Goal: Information Seeking & Learning: Stay updated

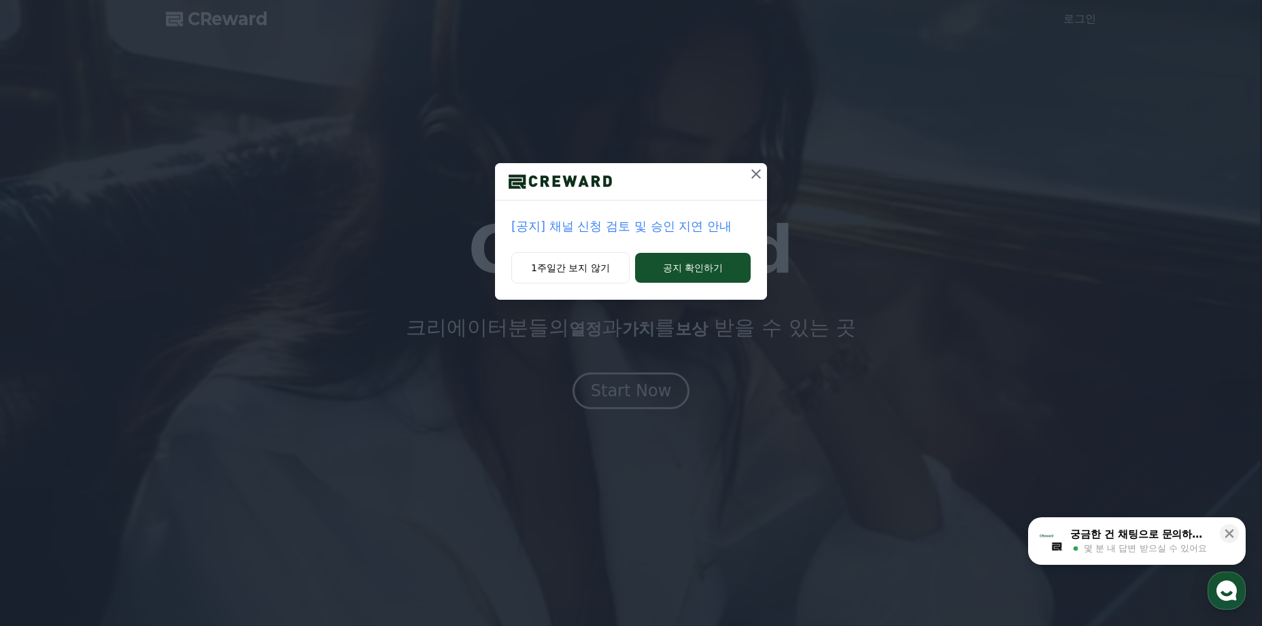
click at [764, 162] on div "[공지] 채널 신청 검토 및 승인 지연 안내 1주일간 보지 않기 공지 확인하기" at bounding box center [631, 161] width 1262 height 322
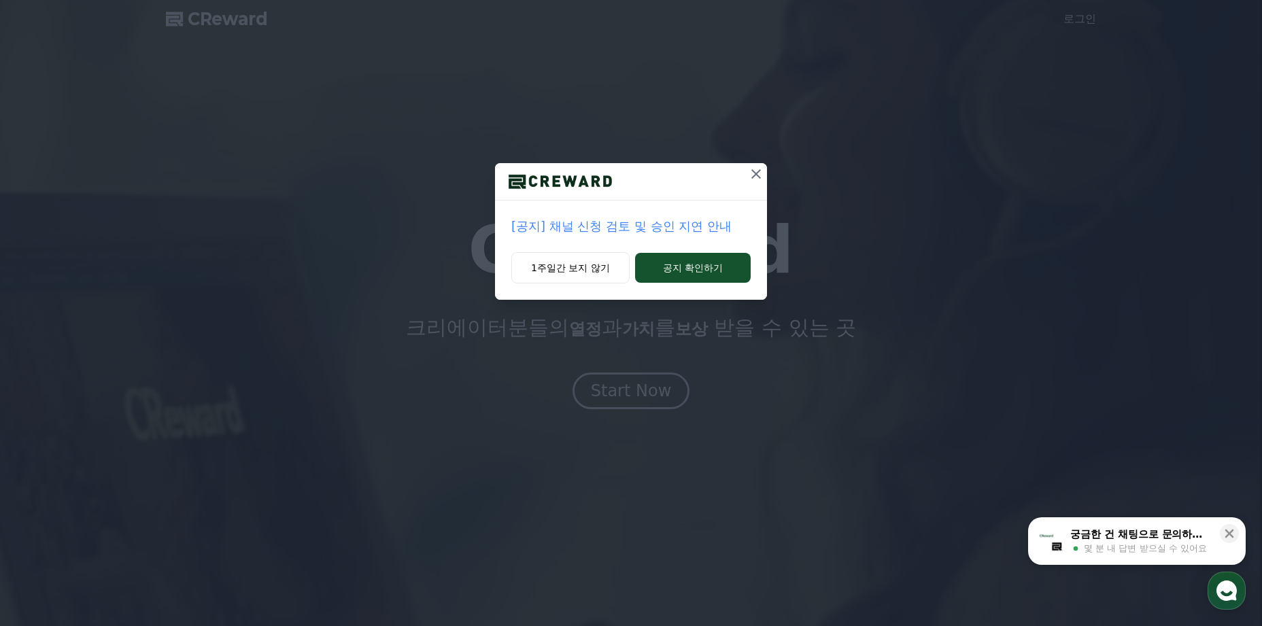
click at [761, 171] on icon at bounding box center [756, 174] width 16 height 16
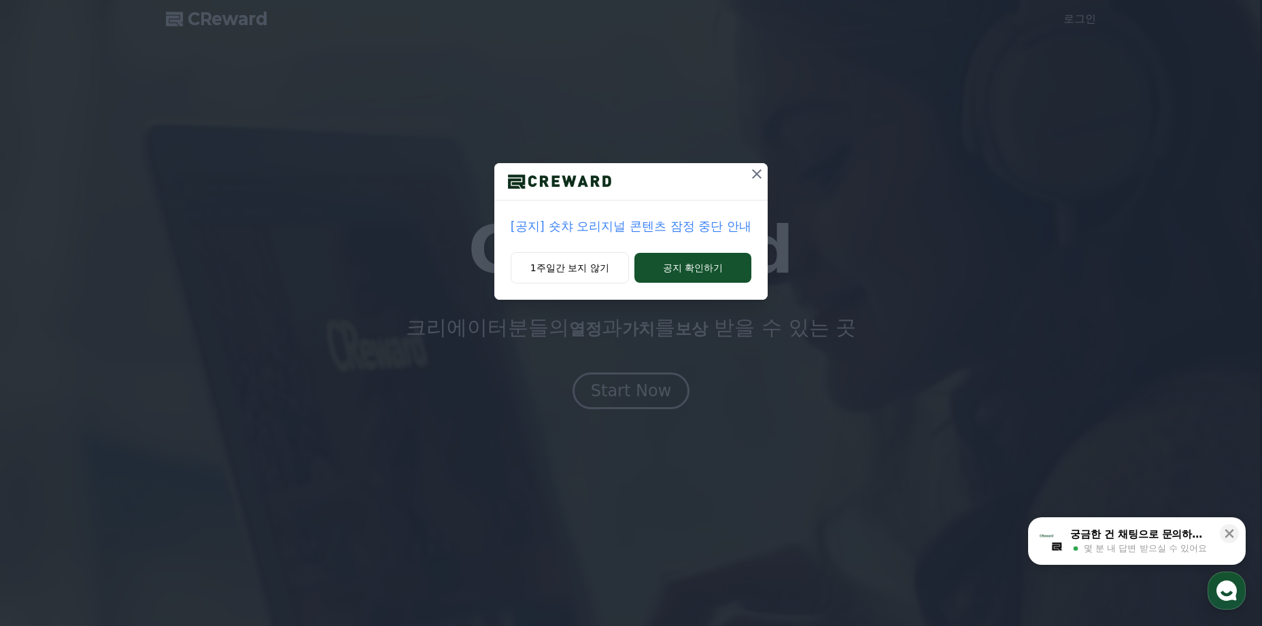
click at [762, 171] on icon at bounding box center [757, 174] width 16 height 16
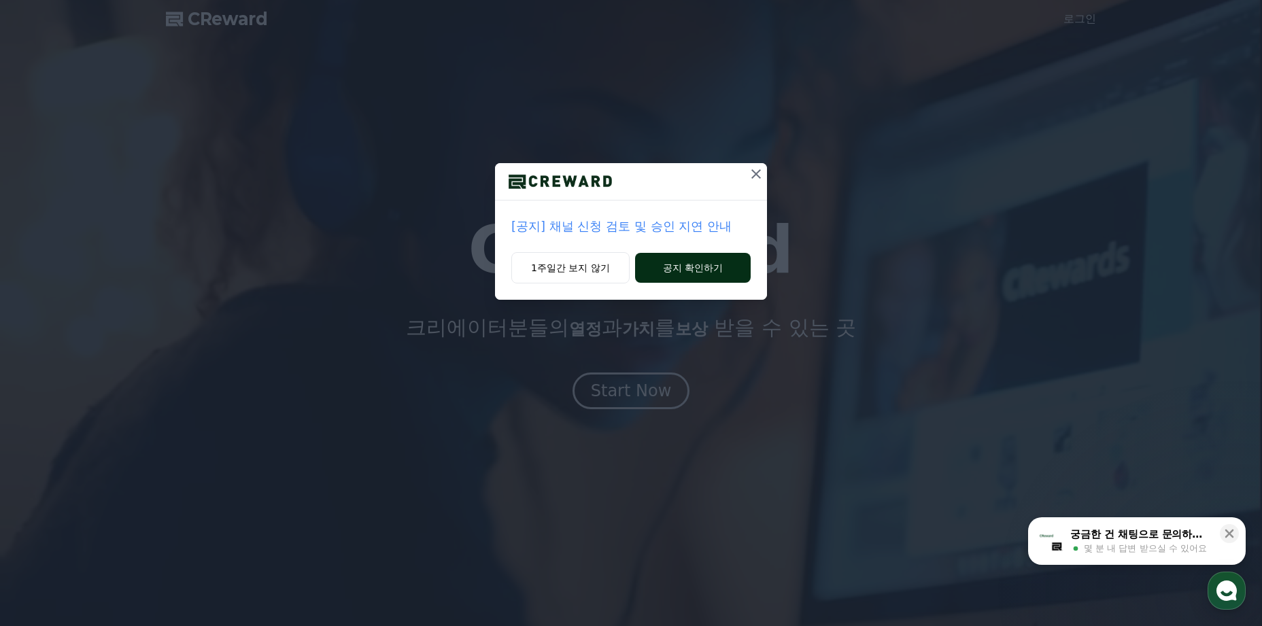
click at [694, 264] on button "공지 확인하기" at bounding box center [693, 268] width 116 height 30
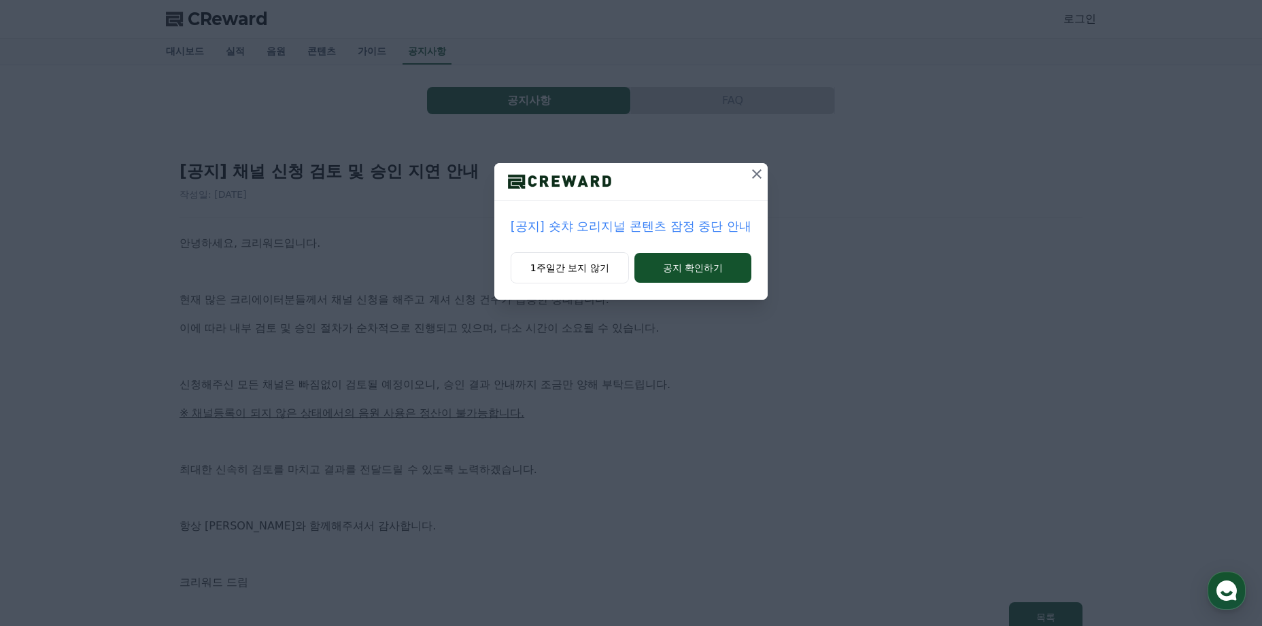
click at [714, 372] on div "[공지] 숏챠 오리지널 콘텐츠 잠정 중단 안내 1주일간 보지 않기 공지 확인하기" at bounding box center [631, 313] width 1262 height 626
click at [756, 172] on icon at bounding box center [757, 174] width 16 height 16
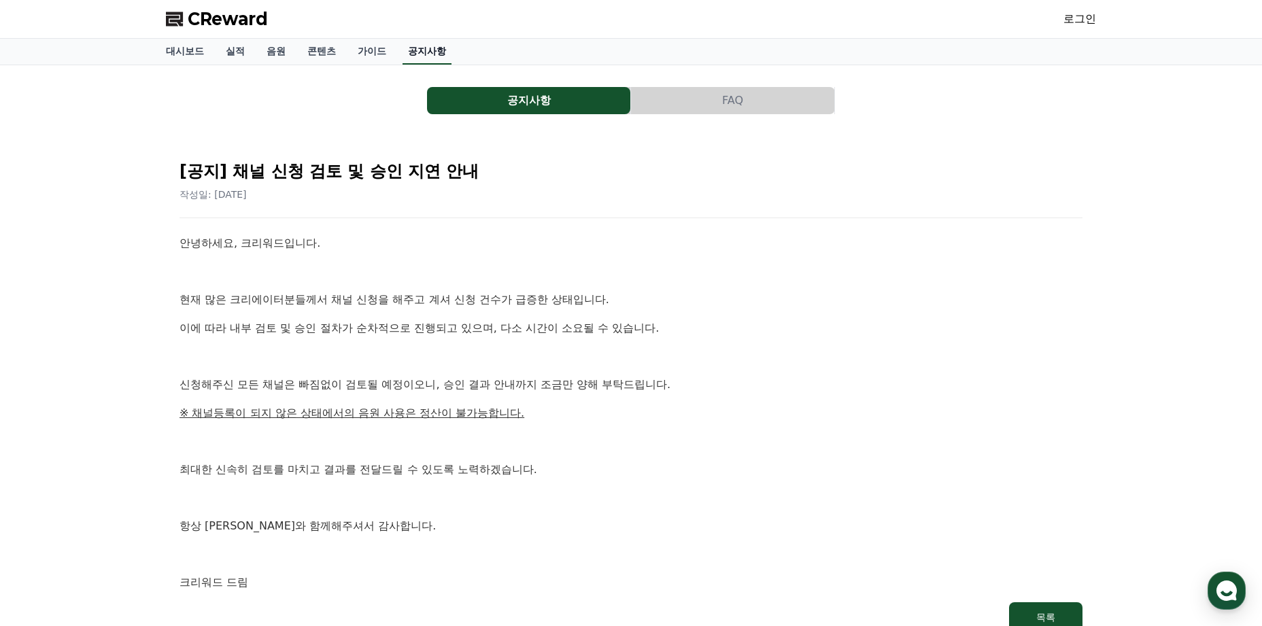
click at [430, 54] on link "공지사항" at bounding box center [427, 52] width 49 height 26
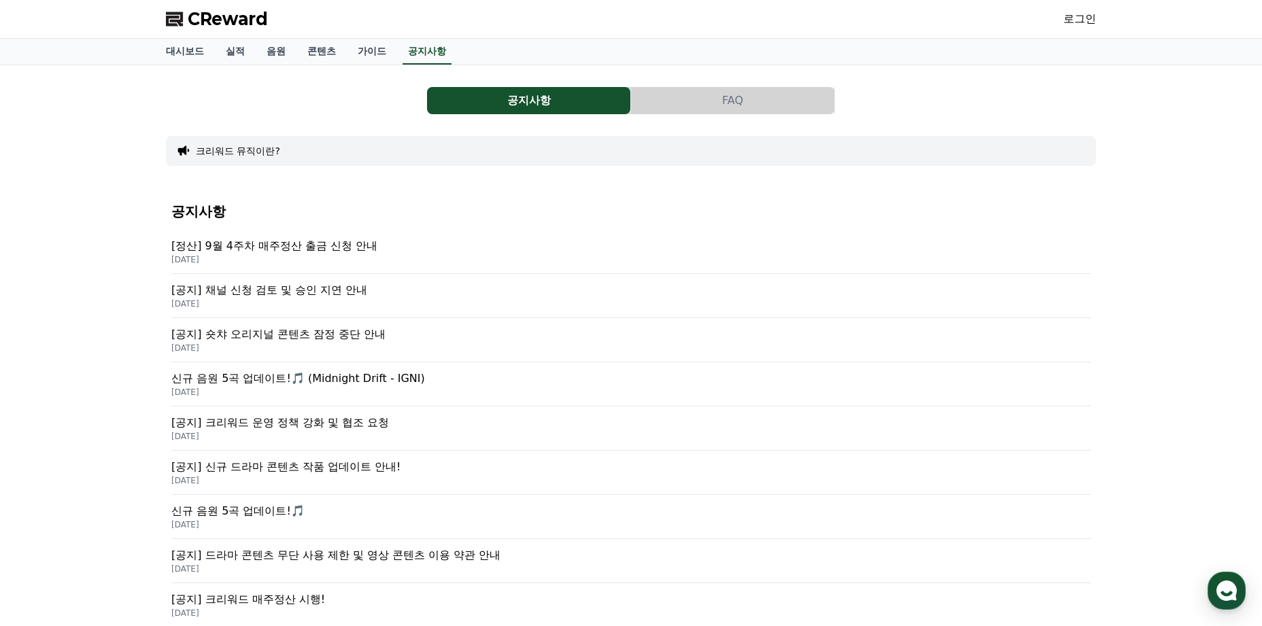
click at [290, 335] on p "[공지] 숏챠 오리지널 콘텐츠 잠정 중단 안내" at bounding box center [630, 334] width 919 height 16
